Goal: Task Accomplishment & Management: Complete application form

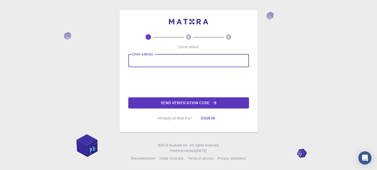
click at [160, 61] on input "Email address" at bounding box center [188, 60] width 121 height 13
type input "[EMAIL_ADDRESS][DOMAIN_NAME]"
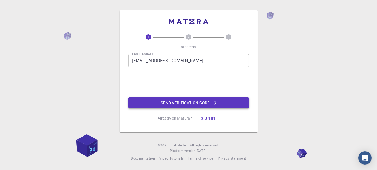
click at [172, 103] on button "Send verification code" at bounding box center [188, 102] width 121 height 11
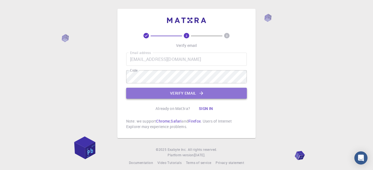
click at [175, 92] on button "Verify email" at bounding box center [186, 93] width 121 height 11
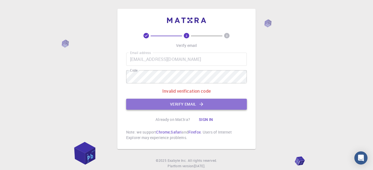
click at [176, 102] on button "Verify email" at bounding box center [186, 104] width 121 height 11
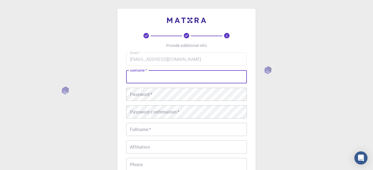
click at [138, 78] on input "username   *" at bounding box center [186, 76] width 121 height 13
drag, startPoint x: 144, startPoint y: 76, endPoint x: 116, endPoint y: 79, distance: 28.1
click at [116, 79] on div "3 Provide additional info Email   * djsivananda@gmail.com Email   * username   …" at bounding box center [186, 139] width 373 height 279
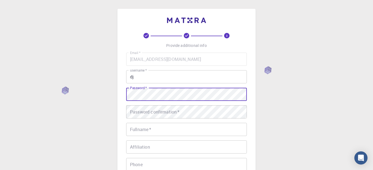
click at [138, 79] on input "dj" at bounding box center [186, 76] width 121 height 13
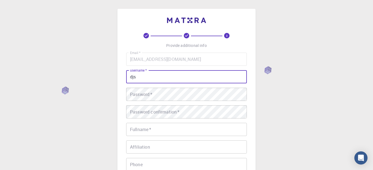
type input "djs"
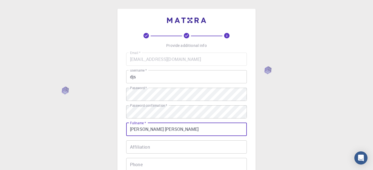
type input "[PERSON_NAME] [PERSON_NAME]"
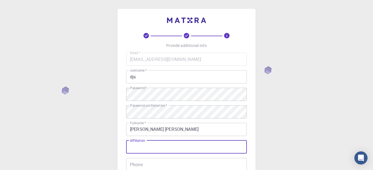
click at [149, 149] on input "Affiliation" at bounding box center [186, 146] width 121 height 13
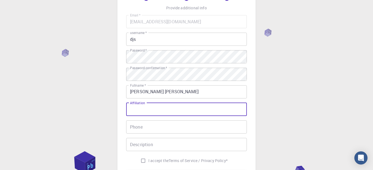
scroll to position [55, 0]
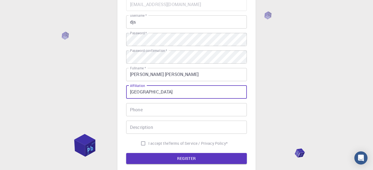
type input "Darrang College"
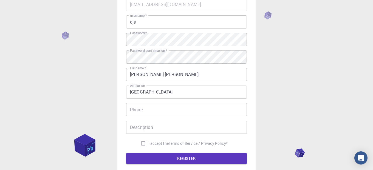
click at [163, 118] on div "Email   * djsivananda@gmail.com Email   * username   * djs username   * Passwor…" at bounding box center [186, 73] width 121 height 151
click at [163, 112] on input "Phone" at bounding box center [186, 109] width 121 height 13
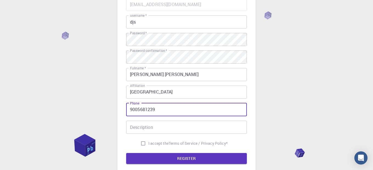
type input "9005681239"
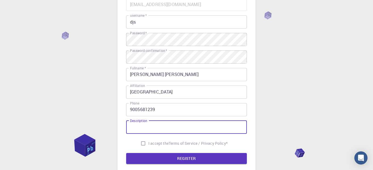
click at [142, 125] on input "Description" at bounding box center [186, 127] width 121 height 13
type input "Assistant Professor"
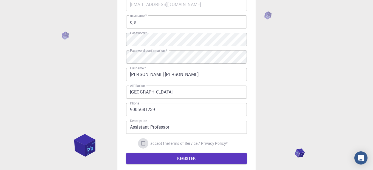
click at [141, 143] on input "I accept the Terms of Service / Privacy Policy *" at bounding box center [143, 143] width 10 height 10
checkbox input "true"
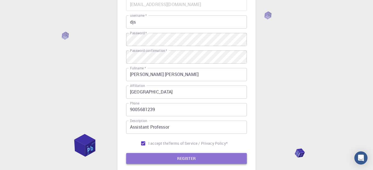
click at [181, 157] on button "REGISTER" at bounding box center [186, 158] width 121 height 11
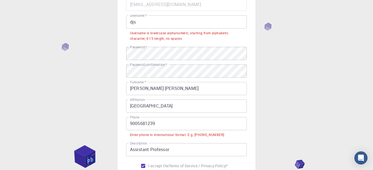
click at [130, 124] on input "9005681239" at bounding box center [186, 123] width 121 height 13
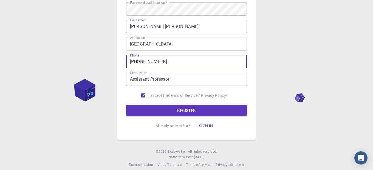
scroll to position [123, 0]
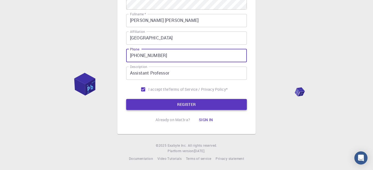
type input "+919005681239"
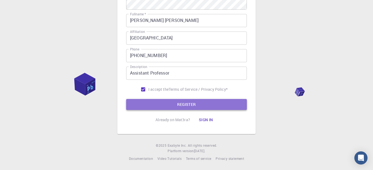
click at [185, 104] on button "REGISTER" at bounding box center [186, 104] width 121 height 11
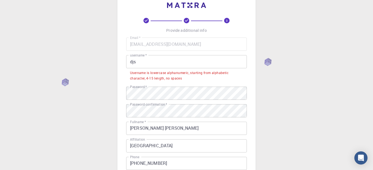
scroll to position [13, 0]
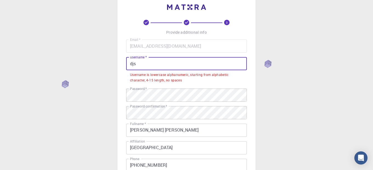
click at [140, 64] on input "djs" at bounding box center [186, 63] width 121 height 13
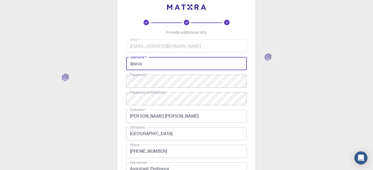
scroll to position [109, 0]
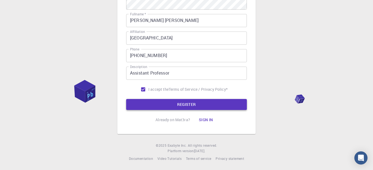
type input "djsiva"
click at [188, 105] on button "REGISTER" at bounding box center [186, 104] width 121 height 11
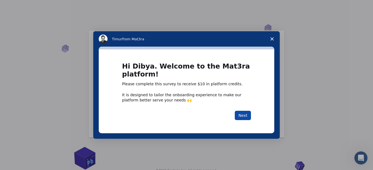
click at [242, 113] on button "Next" at bounding box center [243, 115] width 16 height 9
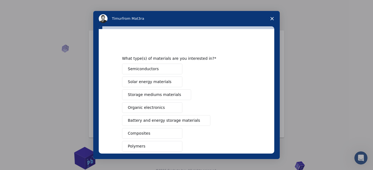
click at [242, 113] on div "Semiconductors Solar energy materials Storage mediums materials Organic electro…" at bounding box center [186, 140] width 129 height 152
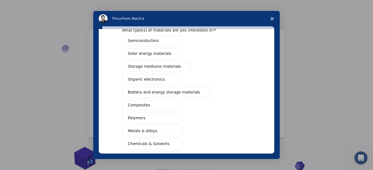
scroll to position [27, 0]
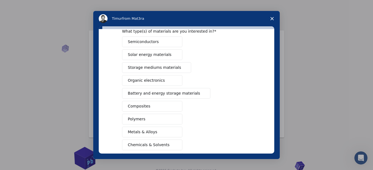
click at [155, 69] on span "Storage mediums materials" at bounding box center [154, 68] width 53 height 6
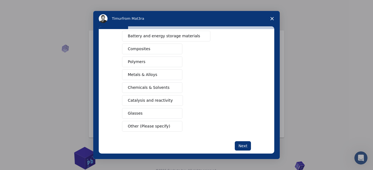
scroll to position [91, 0]
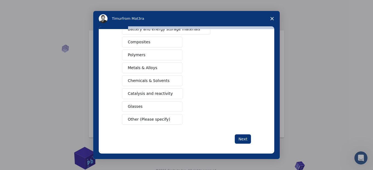
click at [158, 117] on span "Other (Please specify)" at bounding box center [149, 119] width 42 height 6
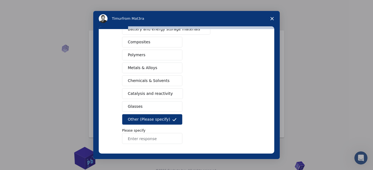
click at [152, 135] on input "Enter response" at bounding box center [152, 138] width 60 height 11
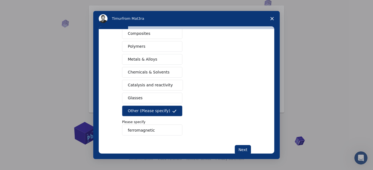
scroll to position [110, 0]
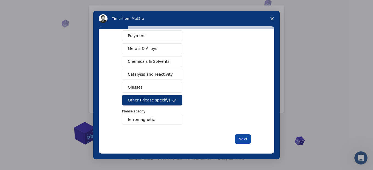
type input "ferromagnetic"
drag, startPoint x: 239, startPoint y: 135, endPoint x: 236, endPoint y: 134, distance: 3.5
click at [239, 135] on button "Next" at bounding box center [243, 138] width 16 height 9
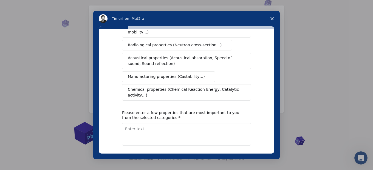
scroll to position [0, 0]
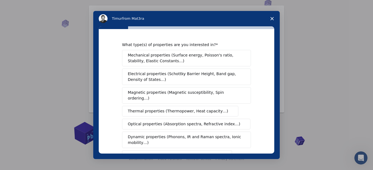
click at [167, 92] on span "Magnetic properties (Magnetic susceptibility, Spin ordering…)" at bounding box center [184, 96] width 113 height 12
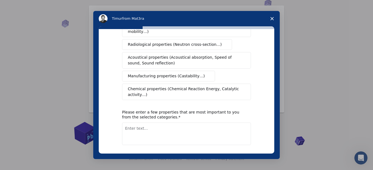
scroll to position [120, 0]
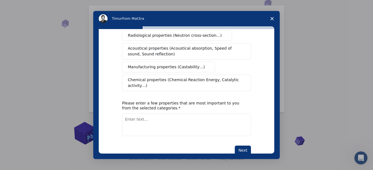
click at [152, 113] on textarea "Enter text..." at bounding box center [186, 124] width 129 height 22
type textarea "DFT calculations of magnetic material"
click at [244, 145] on button "Next" at bounding box center [243, 149] width 16 height 9
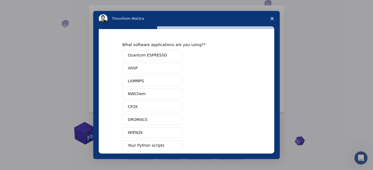
click at [135, 82] on span "LAMMPS" at bounding box center [136, 81] width 16 height 6
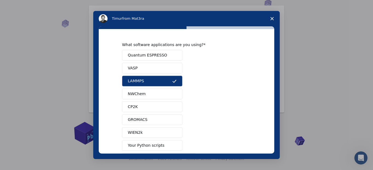
click at [133, 54] on span "Quantum ESPRESSO" at bounding box center [147, 55] width 39 height 6
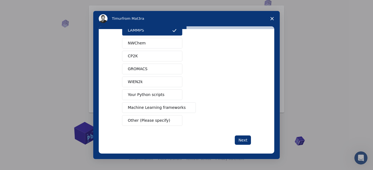
scroll to position [52, 0]
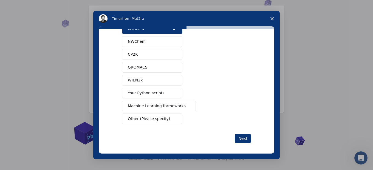
click at [132, 116] on span "Other (Please specify)" at bounding box center [149, 119] width 42 height 6
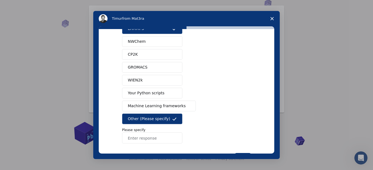
click at [146, 138] on input "Enter response" at bounding box center [152, 137] width 60 height 11
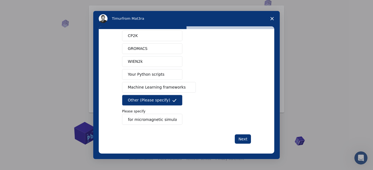
scroll to position [72, 0]
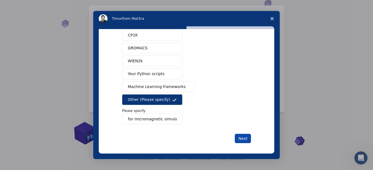
type input "OOMF, Mumag for micromagnetic simulations"
click at [245, 134] on button "Next" at bounding box center [243, 138] width 16 height 9
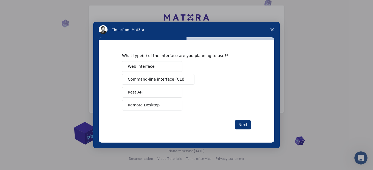
click at [144, 67] on span "Web interface" at bounding box center [141, 67] width 27 height 6
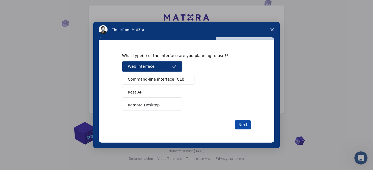
click at [241, 124] on button "Next" at bounding box center [243, 124] width 16 height 9
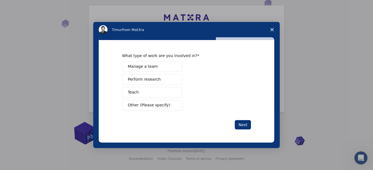
click at [148, 77] on span "Perform research" at bounding box center [144, 79] width 33 height 6
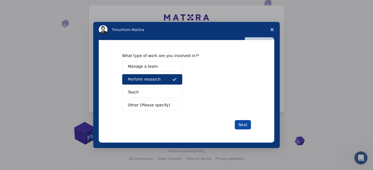
click at [243, 123] on button "Next" at bounding box center [243, 124] width 16 height 9
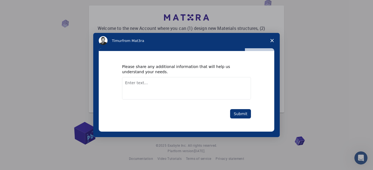
click at [180, 89] on textarea "Enter text..." at bounding box center [186, 88] width 129 height 22
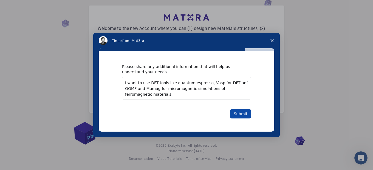
type textarea "I want to use DFT tools like quantum espresso, Vasp for DFT anf OOMF and Mumag …"
click at [241, 111] on button "Submit" at bounding box center [240, 113] width 21 height 9
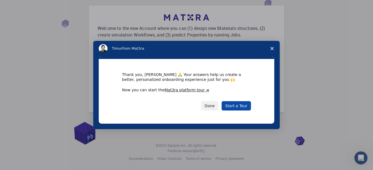
click at [241, 105] on link "Start a Tour" at bounding box center [235, 105] width 29 height 9
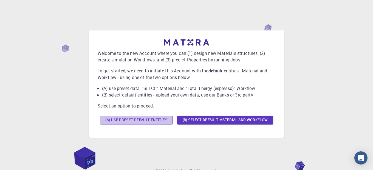
click at [121, 121] on button "(A) Use preset default entities" at bounding box center [136, 120] width 73 height 9
